Goal: Find specific page/section: Find specific page/section

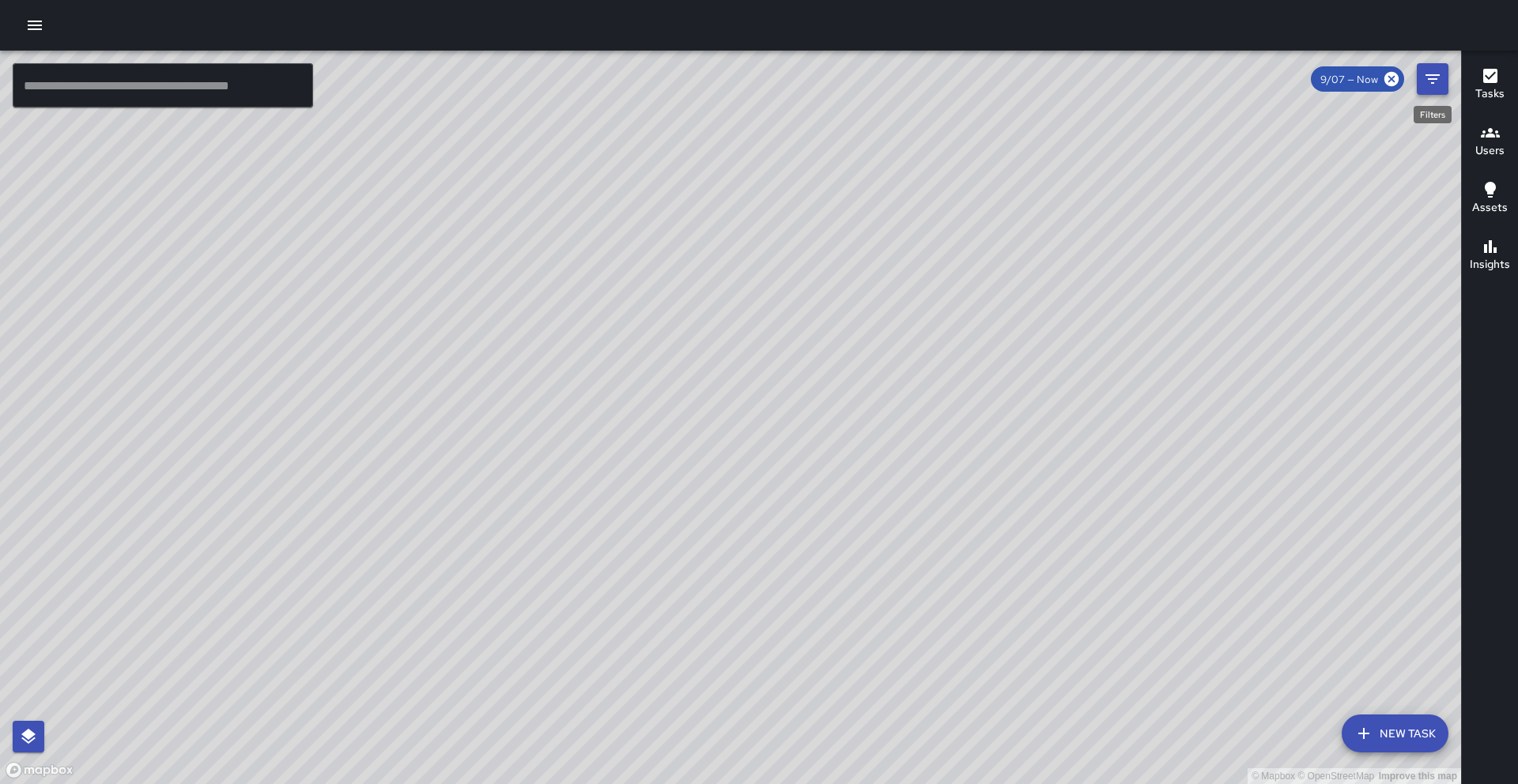
click at [1434, 84] on icon "Filters" at bounding box center [1432, 79] width 19 height 19
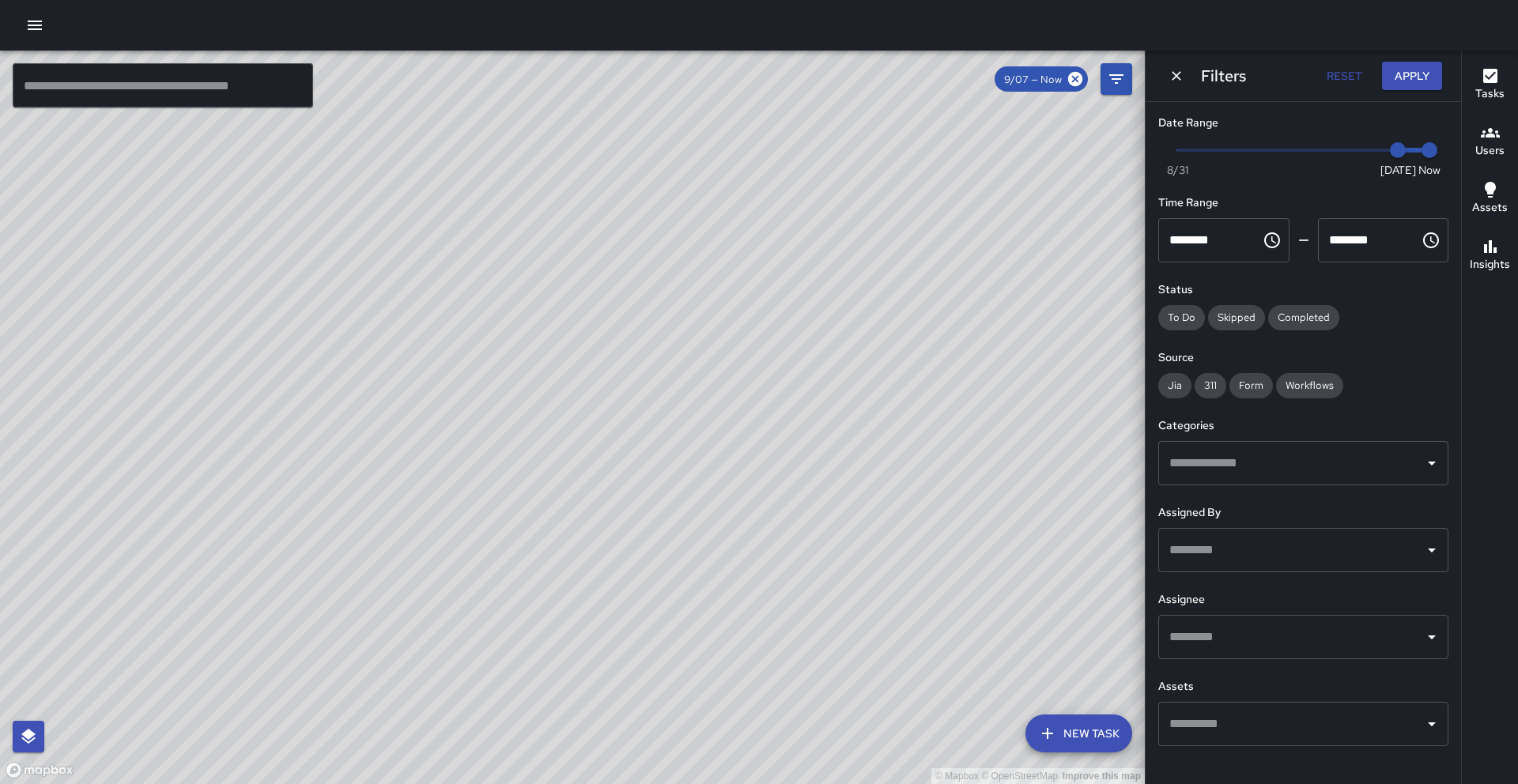
click at [1307, 467] on input "text" at bounding box center [1292, 463] width 252 height 30
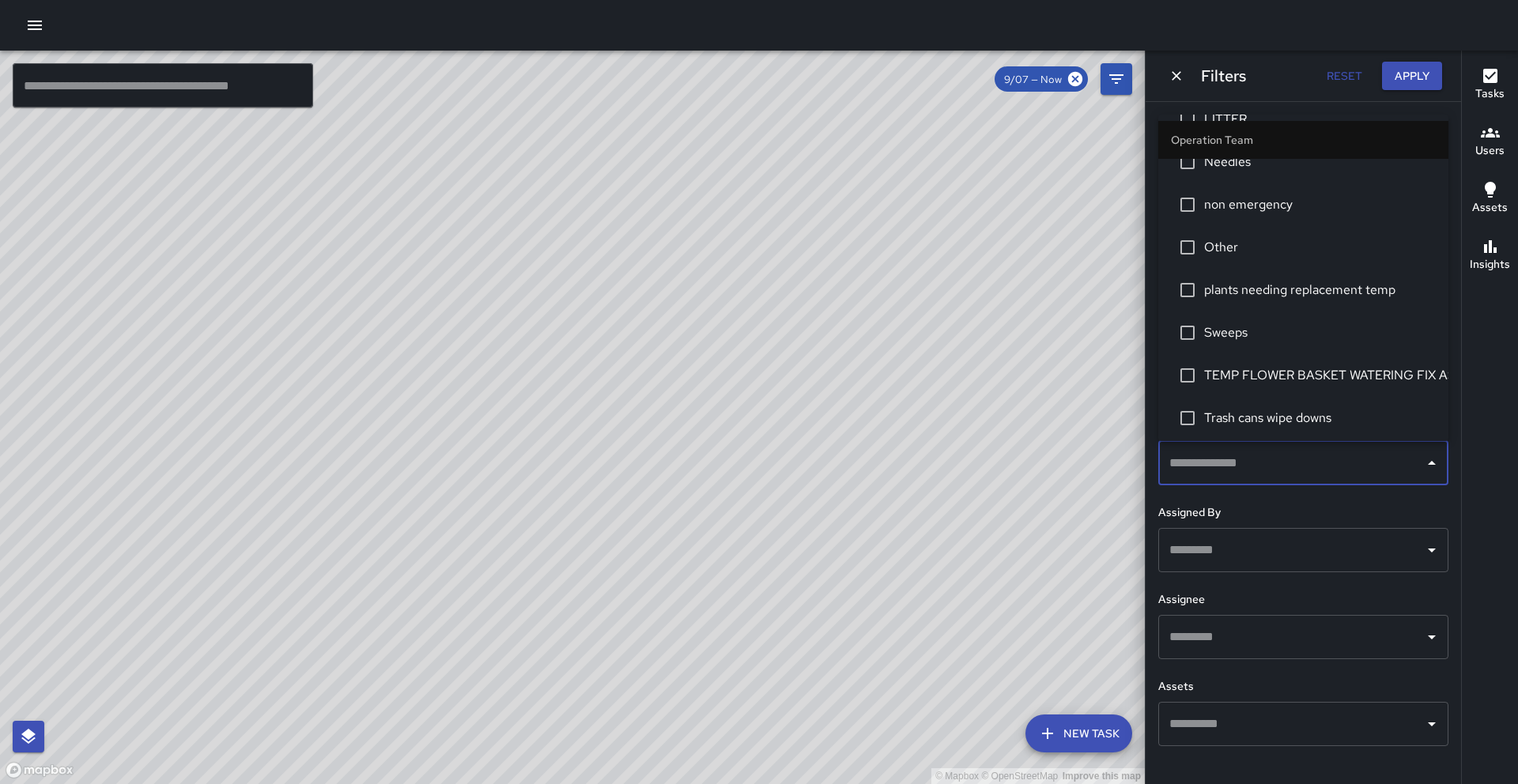
scroll to position [487, 0]
click at [1310, 165] on span "Landscaping" at bounding box center [1319, 162] width 232 height 19
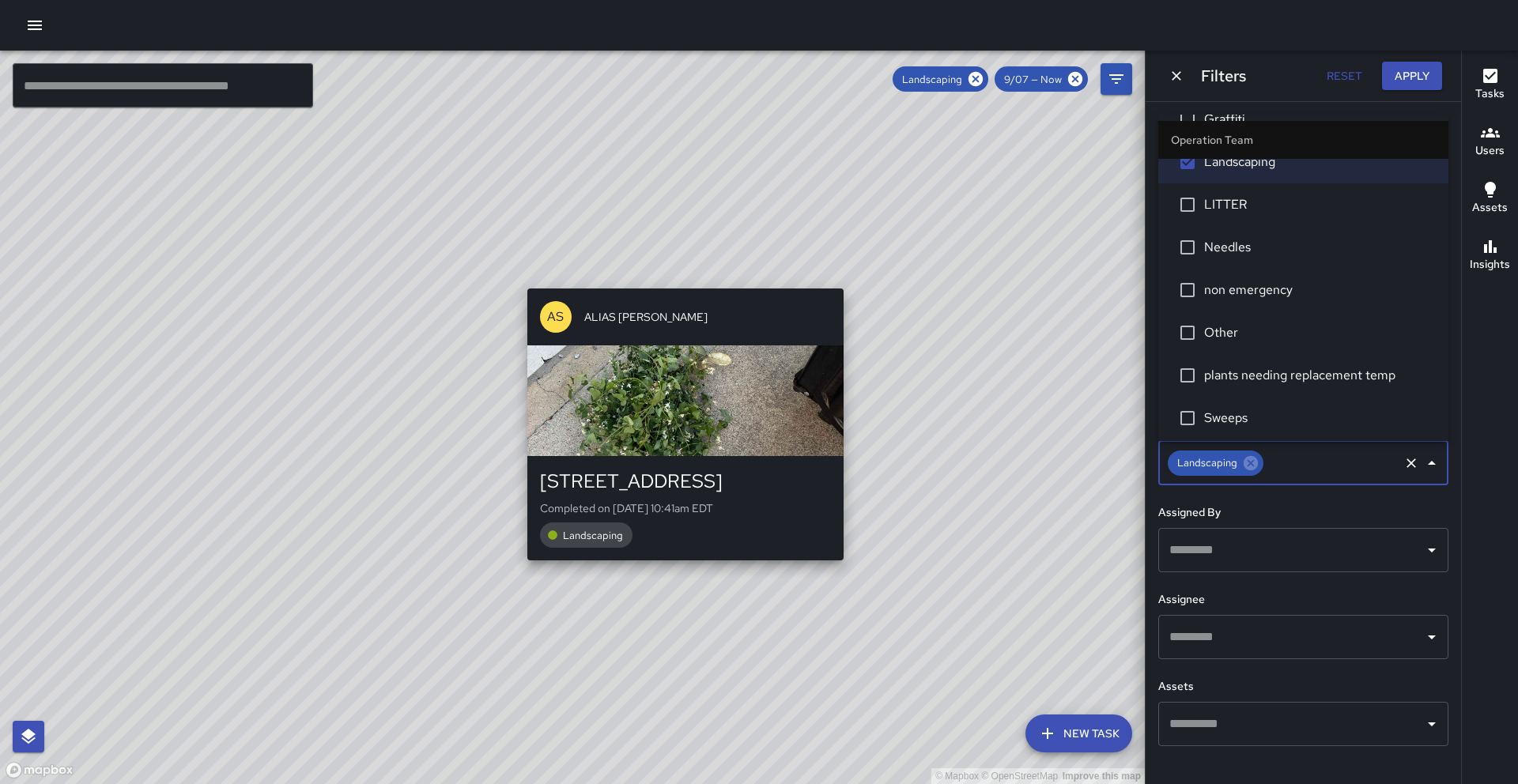
click at [692, 281] on div "© Mapbox © OpenStreetMap Improve this map AS ALIAS [PERSON_NAME] [STREET_ADDRES…" at bounding box center [572, 417] width 1145 height 733
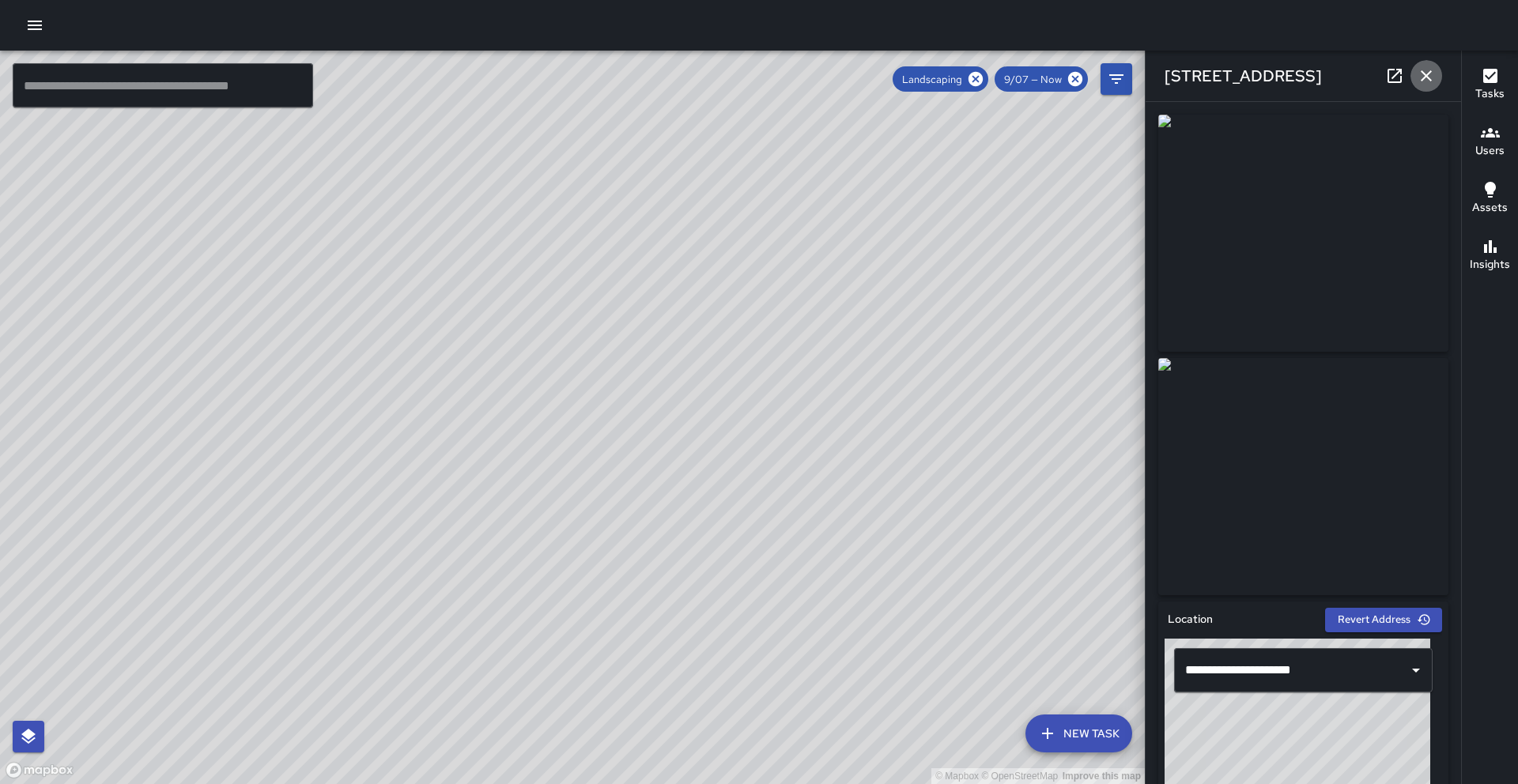
click at [1426, 76] on icon "button" at bounding box center [1427, 76] width 11 height 11
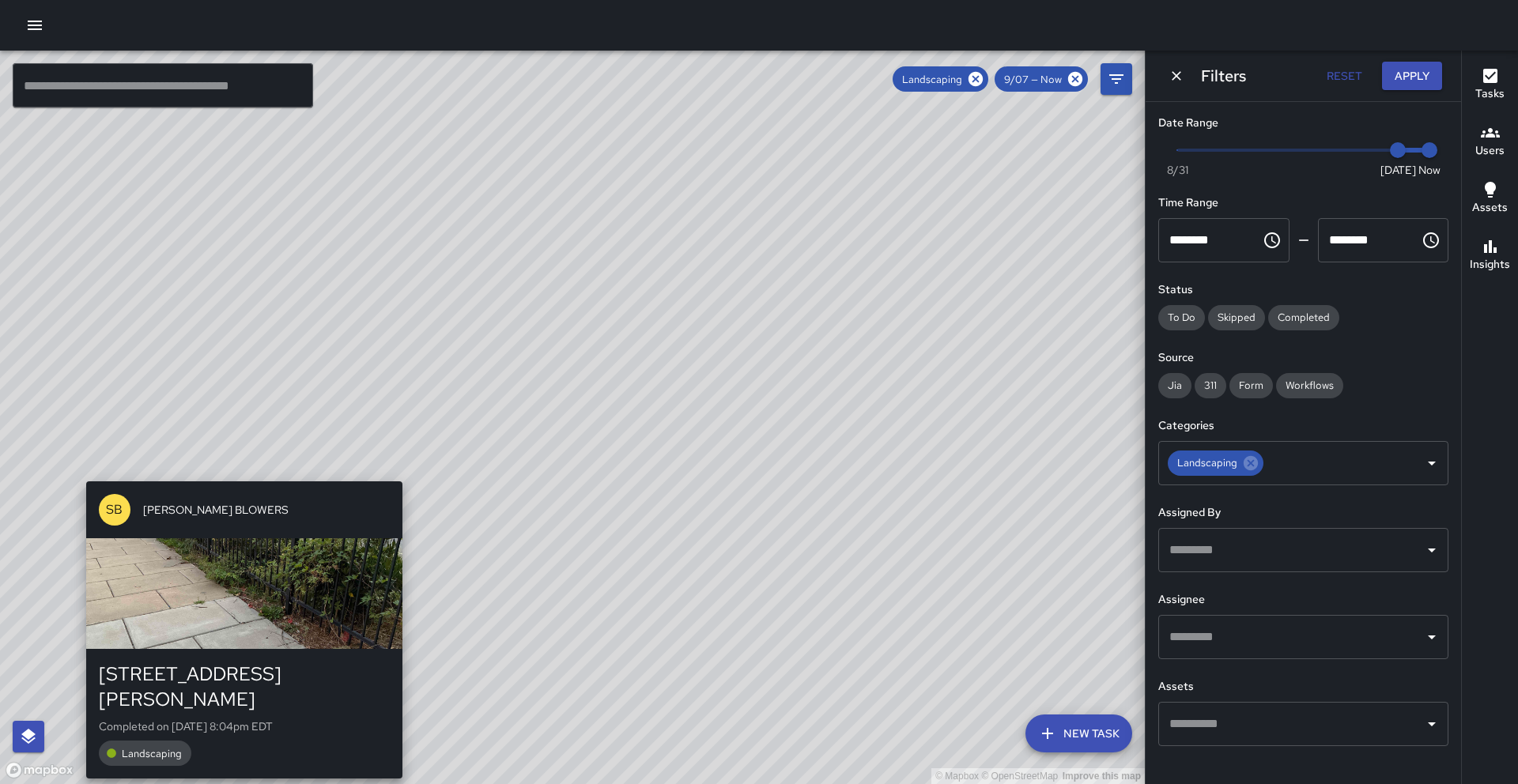
click at [77, 474] on div "© Mapbox © OpenStreetMap Improve this map [PERSON_NAME] BLOWERS [STREET_ADDRESS…" at bounding box center [572, 417] width 1145 height 733
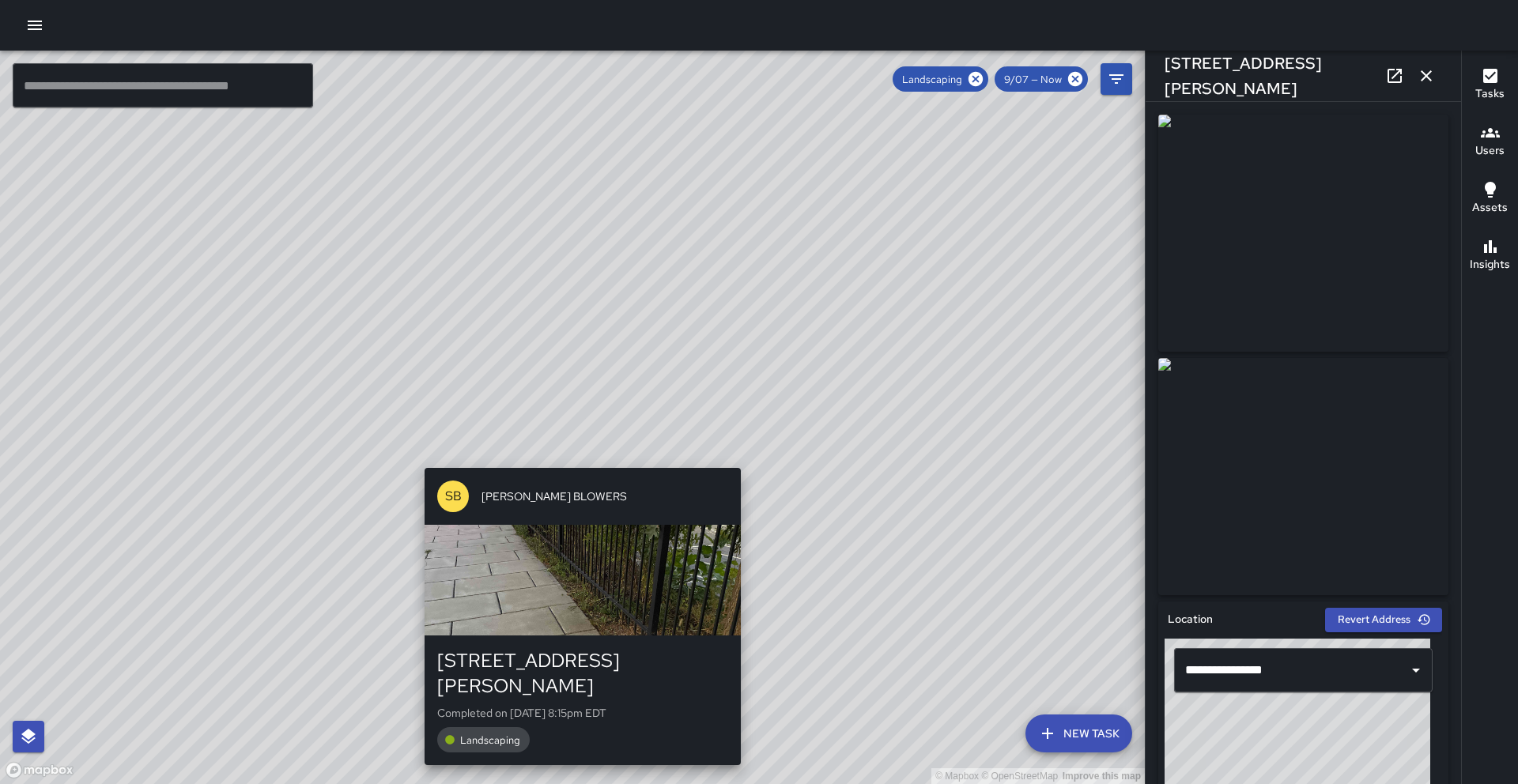
click at [574, 459] on div "© Mapbox © OpenStreetMap Improve this map [PERSON_NAME] BLOWERS [STREET_ADDRESS…" at bounding box center [572, 417] width 1145 height 733
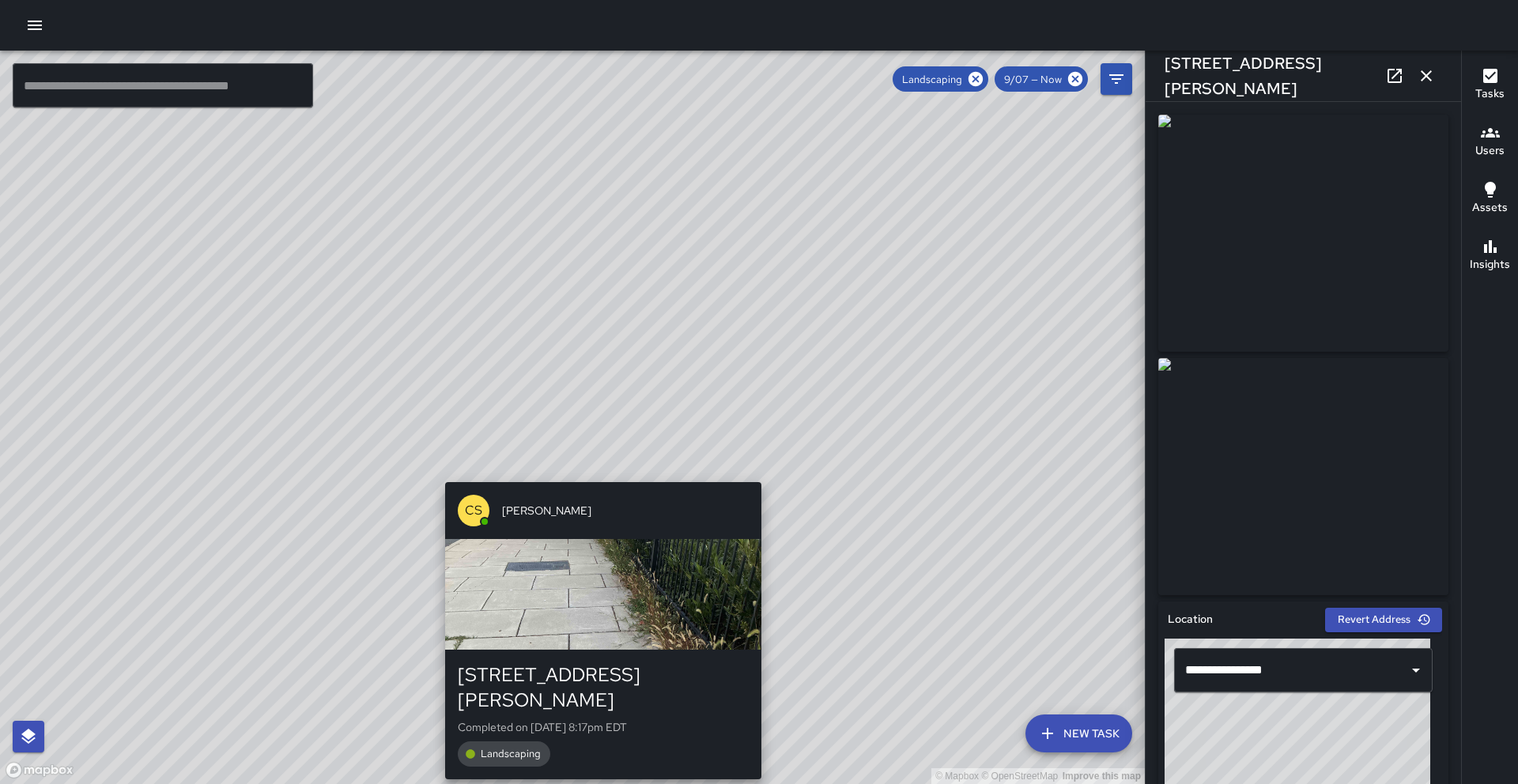
click at [597, 473] on div "© Mapbox © OpenStreetMap Improve this map CS [PERSON_NAME] [STREET_ADDRESS][PER…" at bounding box center [572, 417] width 1145 height 733
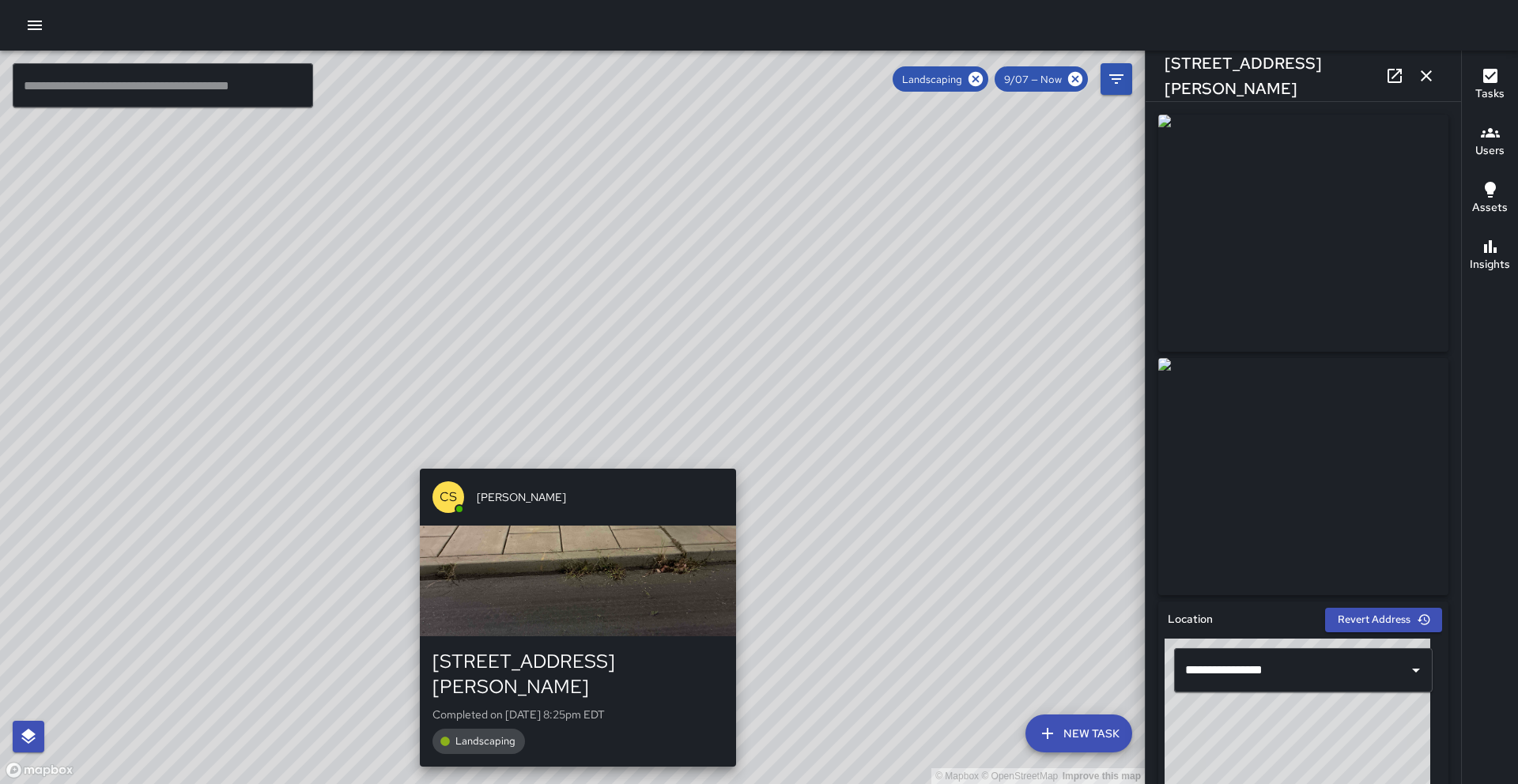
click at [572, 460] on div "© Mapbox © OpenStreetMap Improve this map CS [PERSON_NAME] [STREET_ADDRESS][PER…" at bounding box center [572, 417] width 1145 height 733
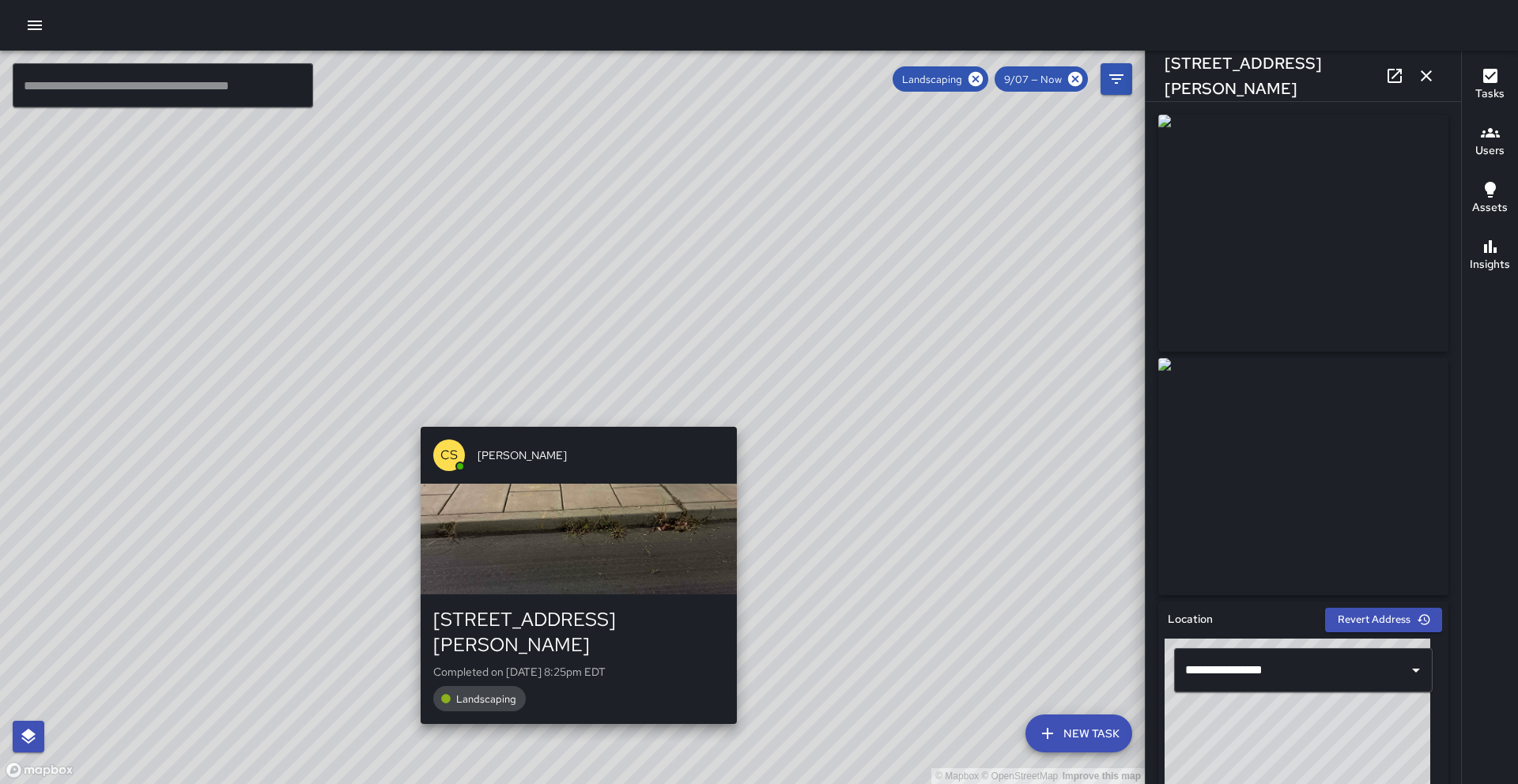
click at [570, 420] on div "CS [PERSON_NAME] [STREET_ADDRESS][PERSON_NAME] Completed on [DATE] 8:25pm EDT L…" at bounding box center [579, 575] width 329 height 310
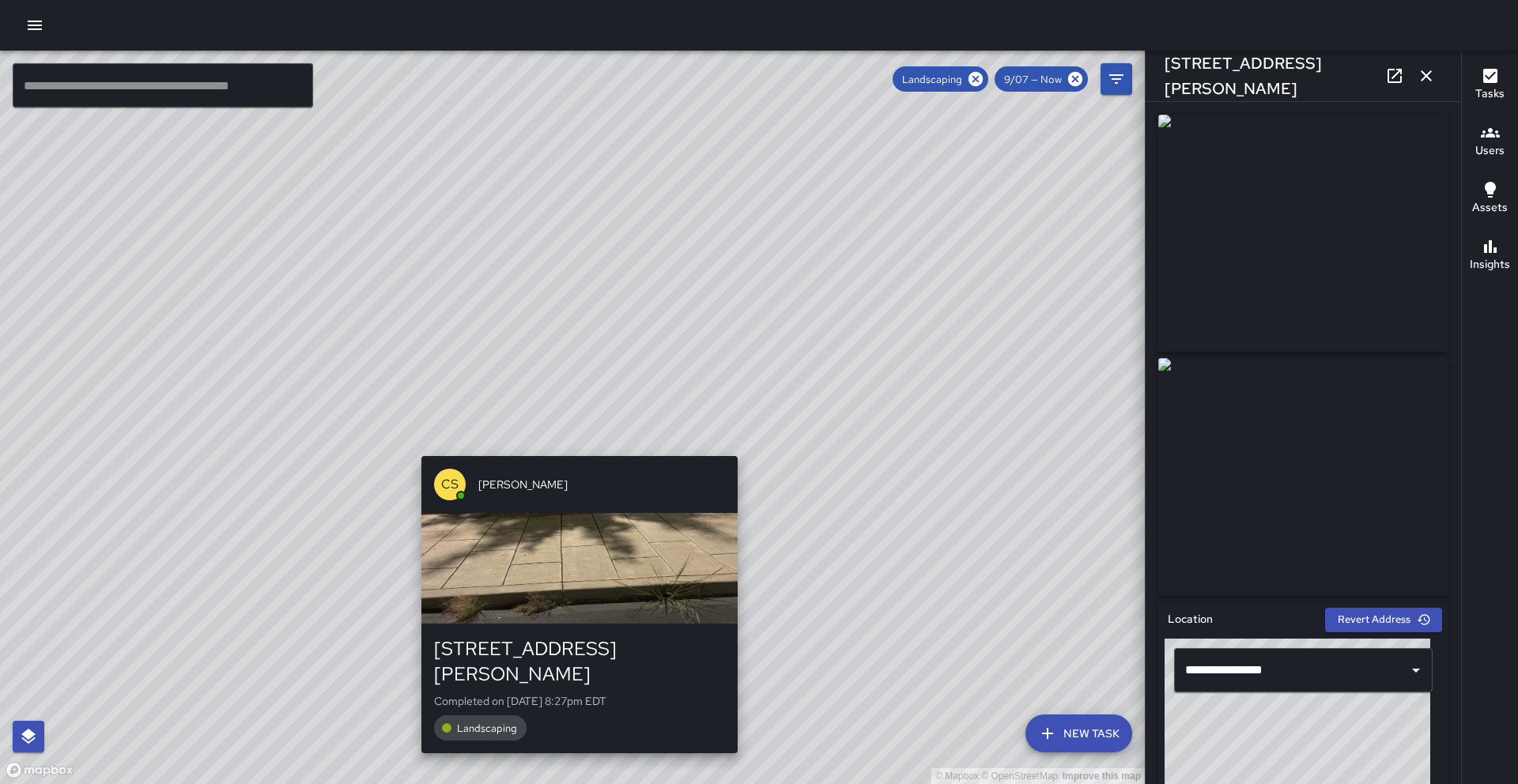
click at [576, 447] on div "© Mapbox © OpenStreetMap Improve this map CS [PERSON_NAME] [STREET_ADDRESS][PER…" at bounding box center [572, 417] width 1145 height 733
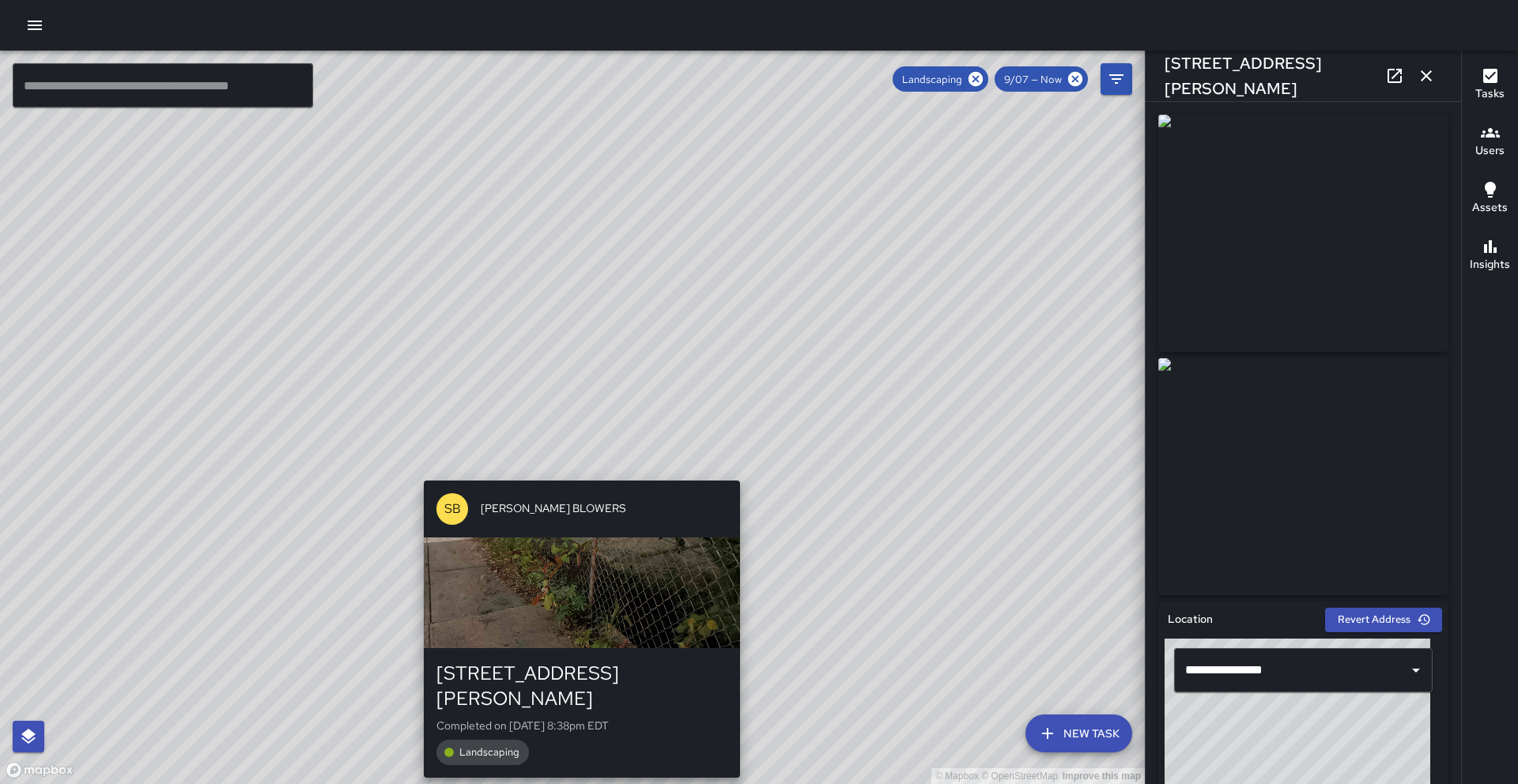
click at [577, 469] on div "© Mapbox © OpenStreetMap Improve this map [PERSON_NAME] BLOWERS [STREET_ADDRESS…" at bounding box center [572, 417] width 1145 height 733
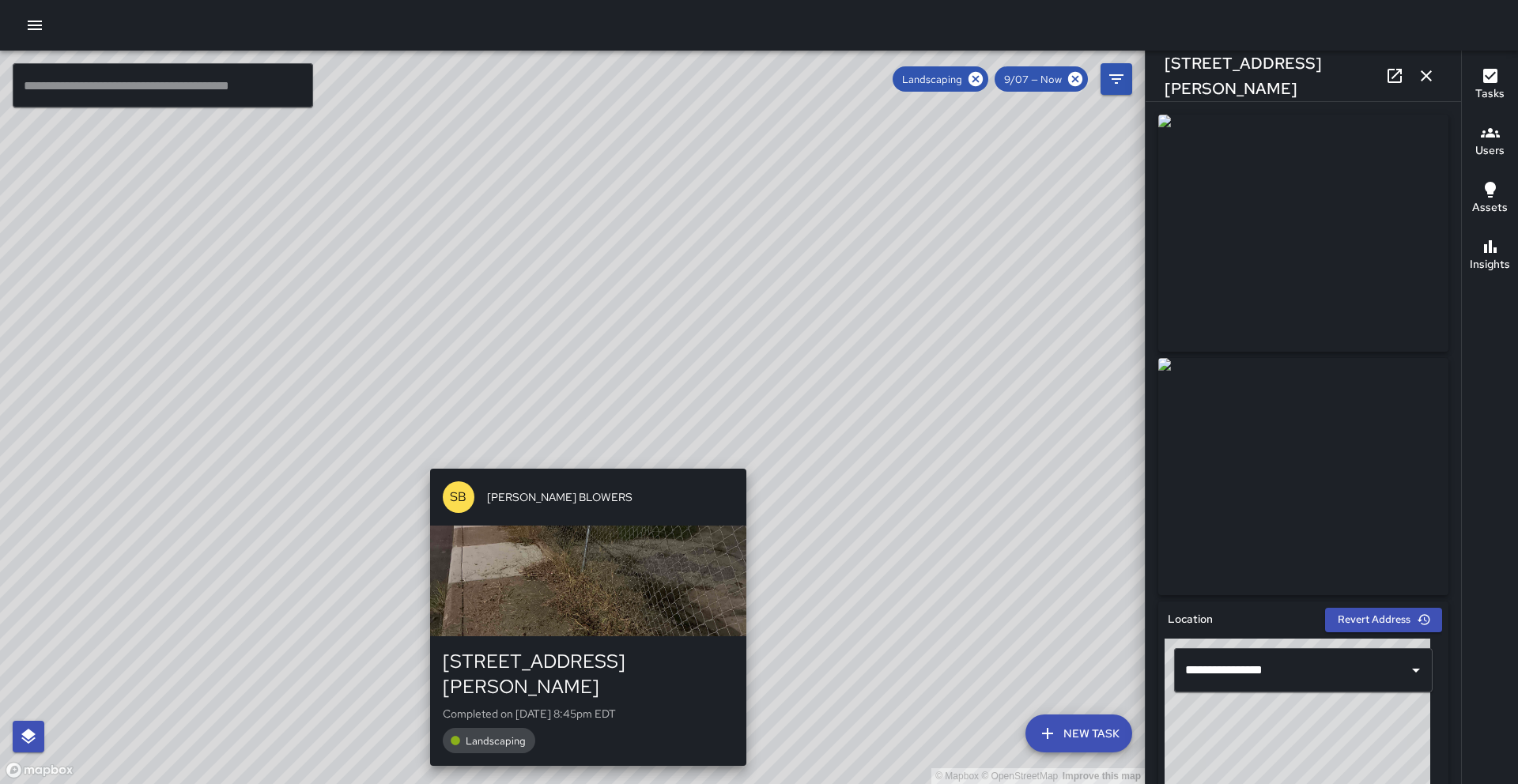
click at [581, 460] on div "© Mapbox © OpenStreetMap Improve this map [PERSON_NAME] BLOWERS [STREET_ADDRESS…" at bounding box center [572, 417] width 1145 height 733
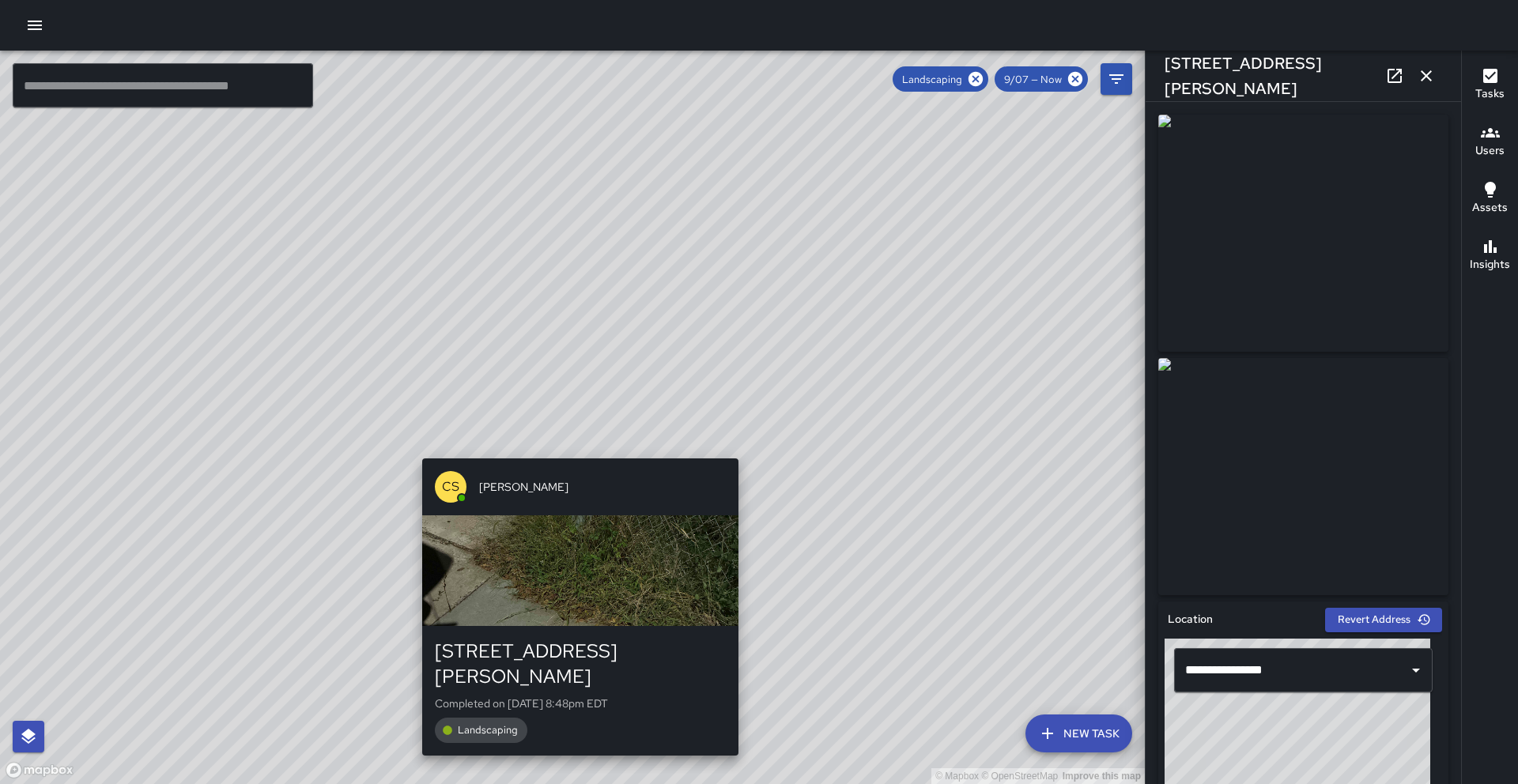
click at [575, 451] on div "© Mapbox © OpenStreetMap Improve this map CS [PERSON_NAME] [STREET_ADDRESS][PER…" at bounding box center [572, 417] width 1145 height 733
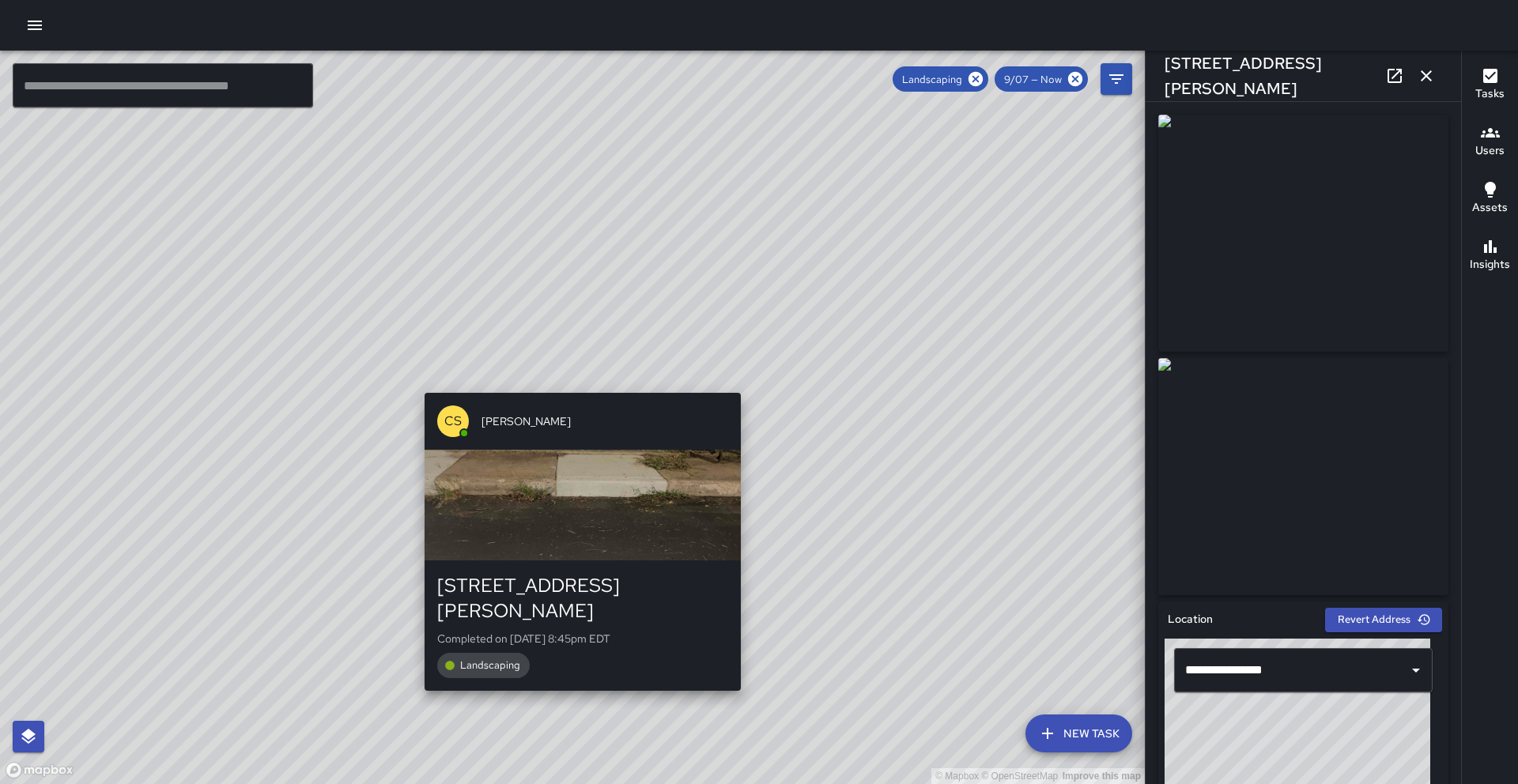
click at [580, 384] on div "© Mapbox © OpenStreetMap Improve this map CS [PERSON_NAME] [STREET_ADDRESS][PER…" at bounding box center [572, 417] width 1145 height 733
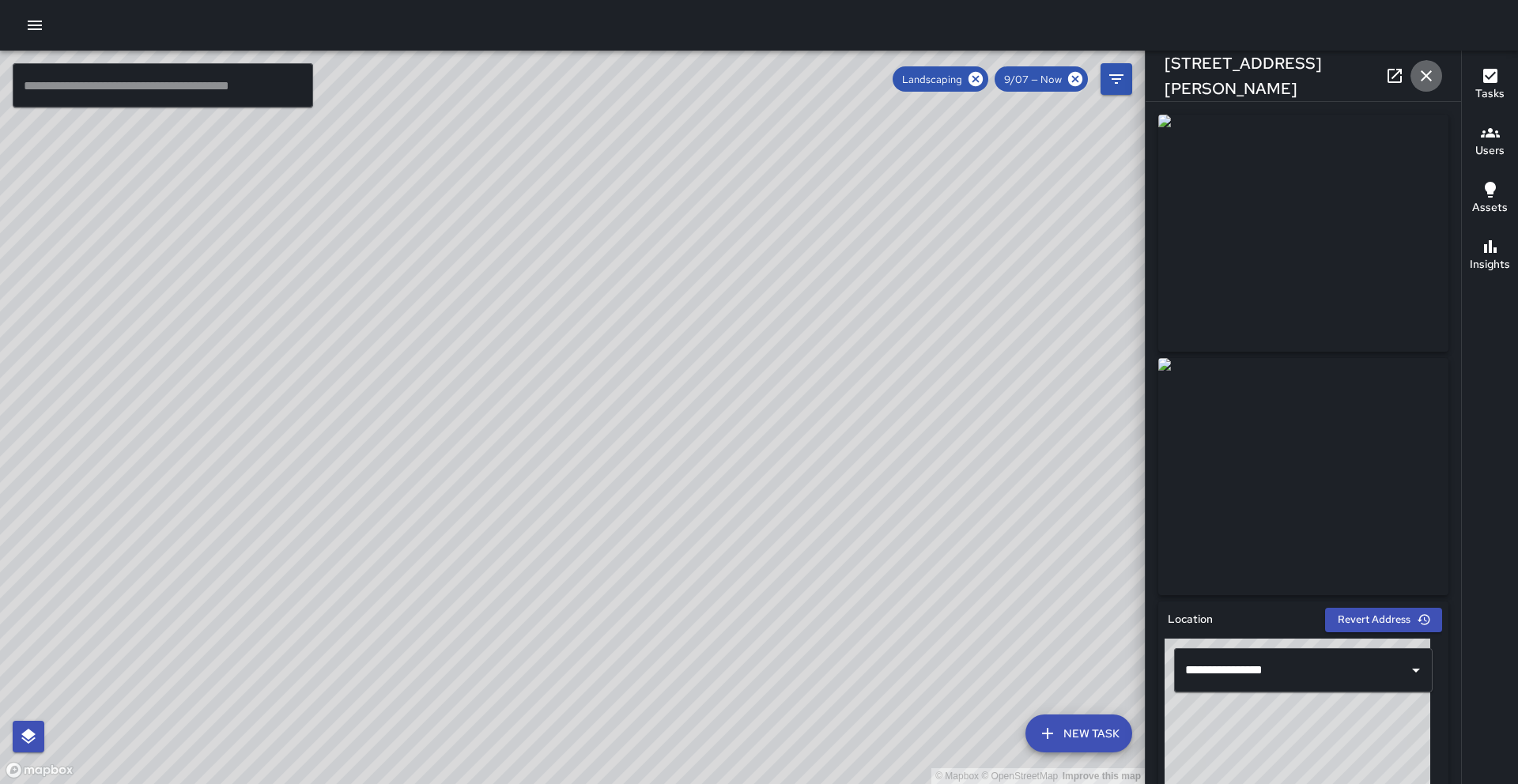
click at [1428, 74] on icon "button" at bounding box center [1427, 76] width 11 height 11
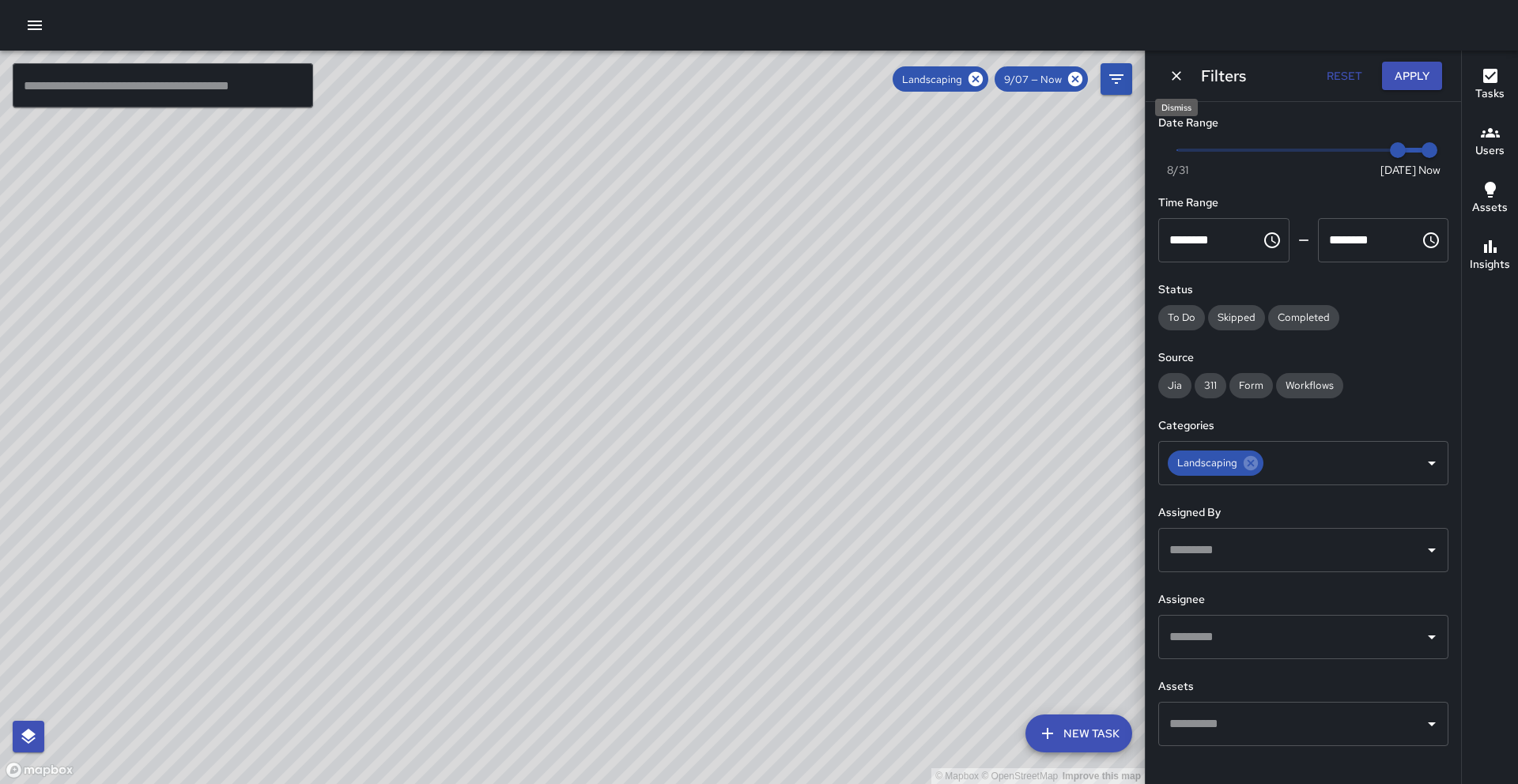
click at [1179, 75] on icon "Dismiss" at bounding box center [1177, 76] width 16 height 16
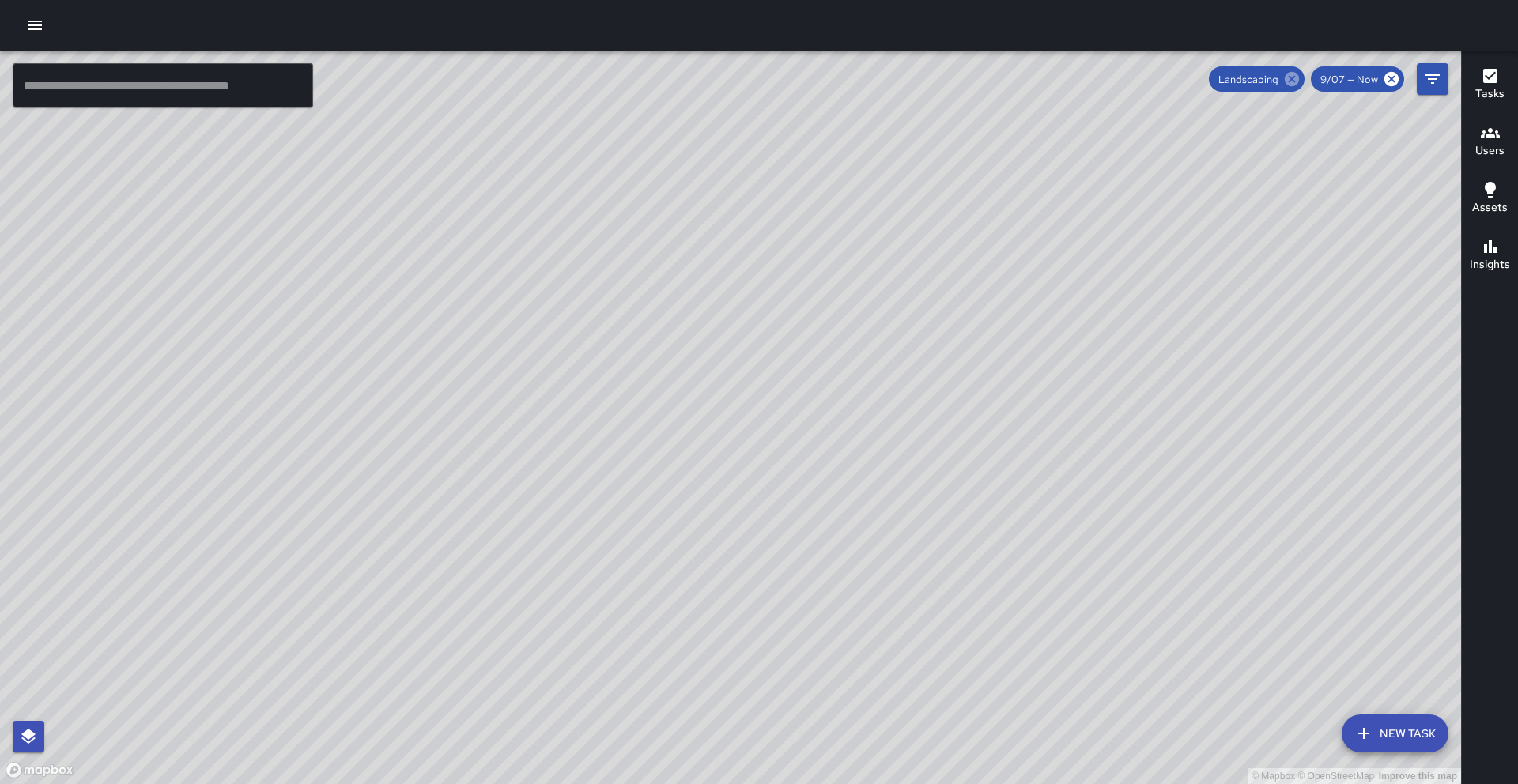
click at [1297, 77] on icon at bounding box center [1293, 79] width 14 height 14
drag, startPoint x: 1186, startPoint y: 274, endPoint x: 548, endPoint y: 276, distance: 638.0
click at [548, 276] on div "© Mapbox © OpenStreetMap Improve this map" at bounding box center [731, 417] width 1462 height 733
drag, startPoint x: 1039, startPoint y: 271, endPoint x: 1074, endPoint y: 297, distance: 43.6
click at [1074, 297] on div "© Mapbox © OpenStreetMap Improve this map" at bounding box center [731, 417] width 1462 height 733
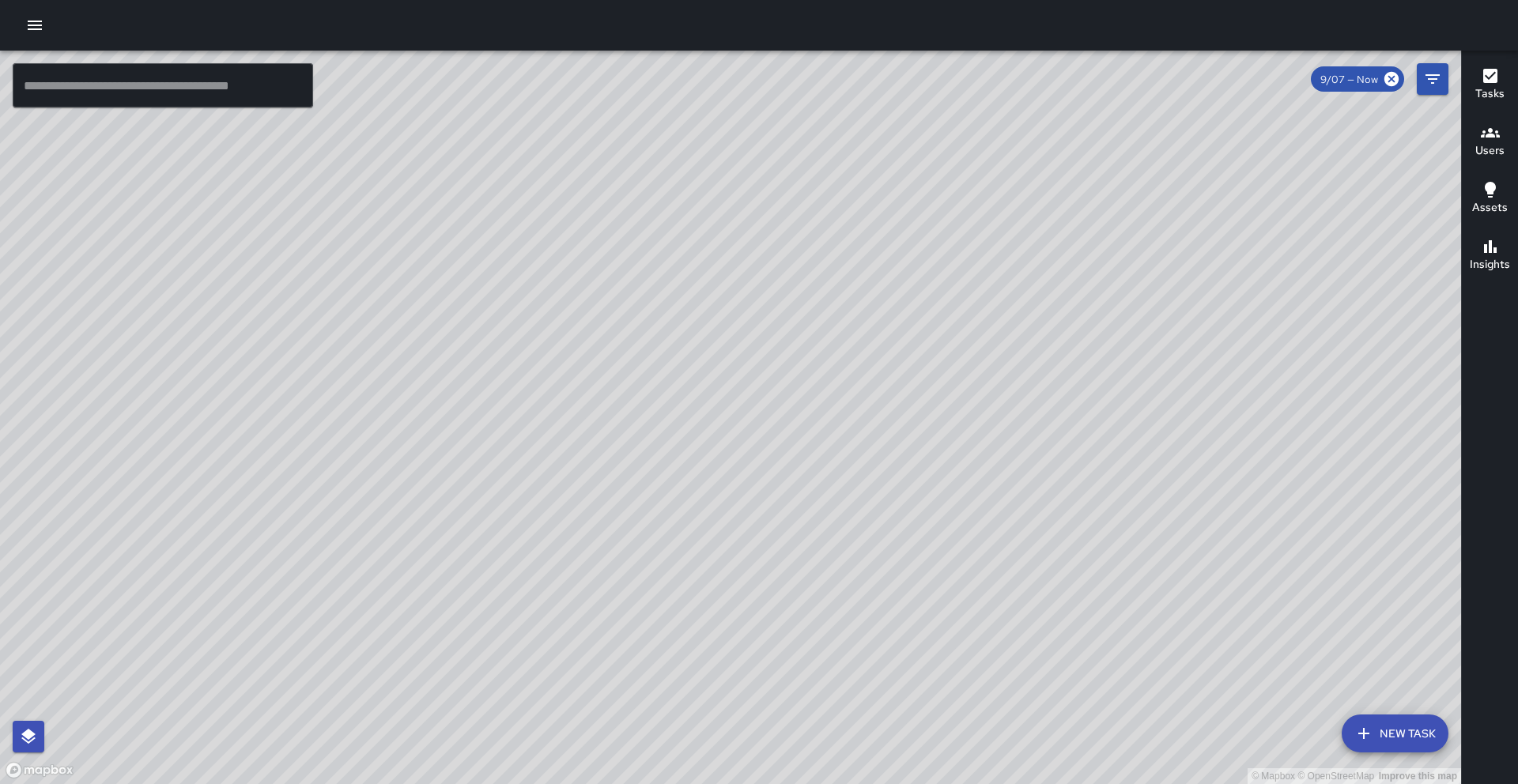
drag, startPoint x: 1049, startPoint y: 269, endPoint x: 1056, endPoint y: 311, distance: 42.6
click at [1056, 311] on div "© Mapbox © OpenStreetMap Improve this map" at bounding box center [731, 417] width 1462 height 733
